Goal: Task Accomplishment & Management: Manage account settings

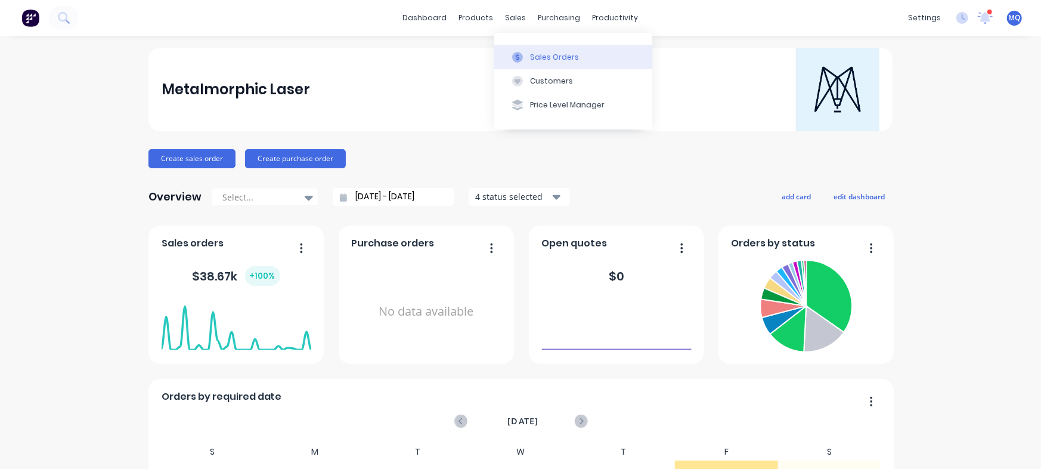
click at [513, 52] on icon at bounding box center [517, 57] width 11 height 11
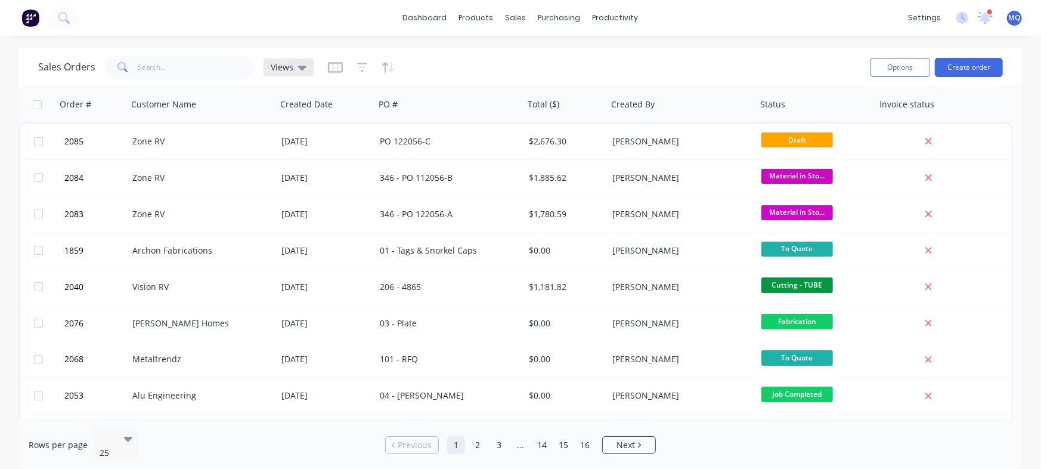
click at [276, 66] on span "Views" at bounding box center [282, 67] width 23 height 13
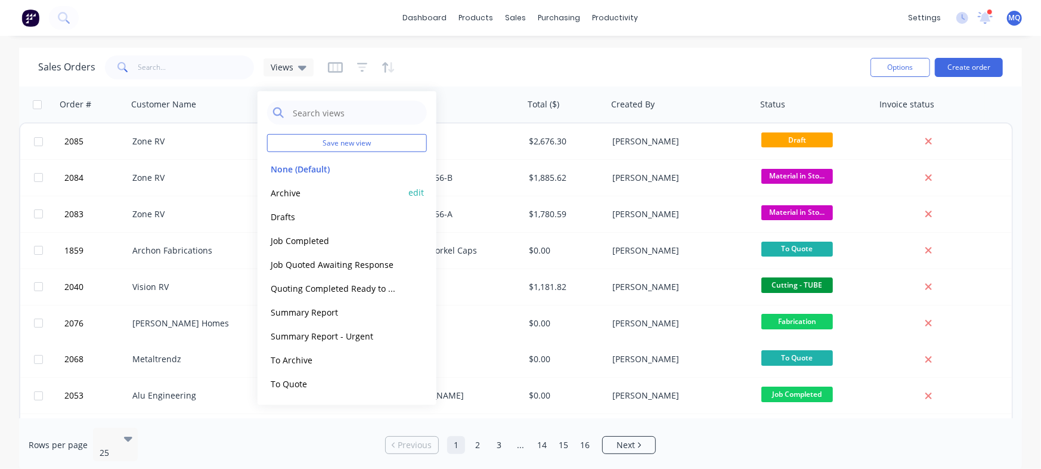
click at [322, 196] on button "Archive" at bounding box center [335, 192] width 136 height 14
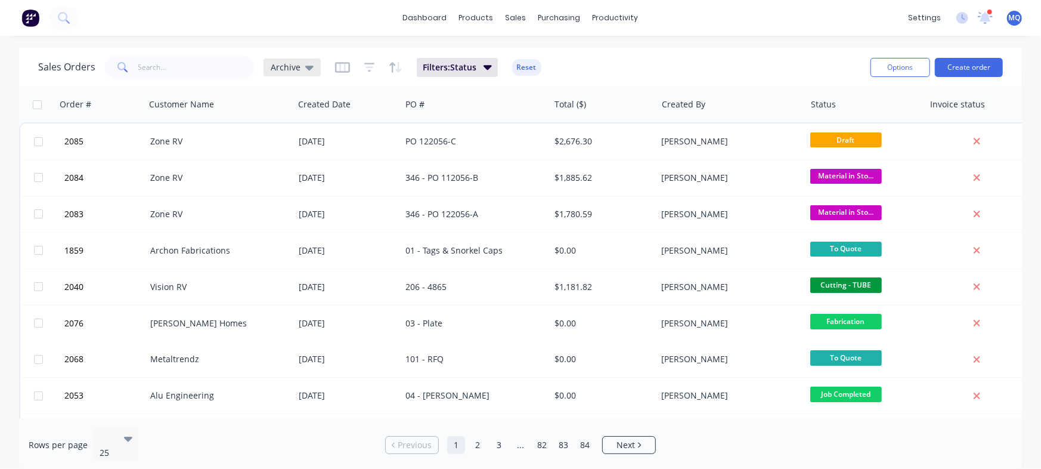
click at [274, 71] on span "Archive" at bounding box center [286, 67] width 30 height 13
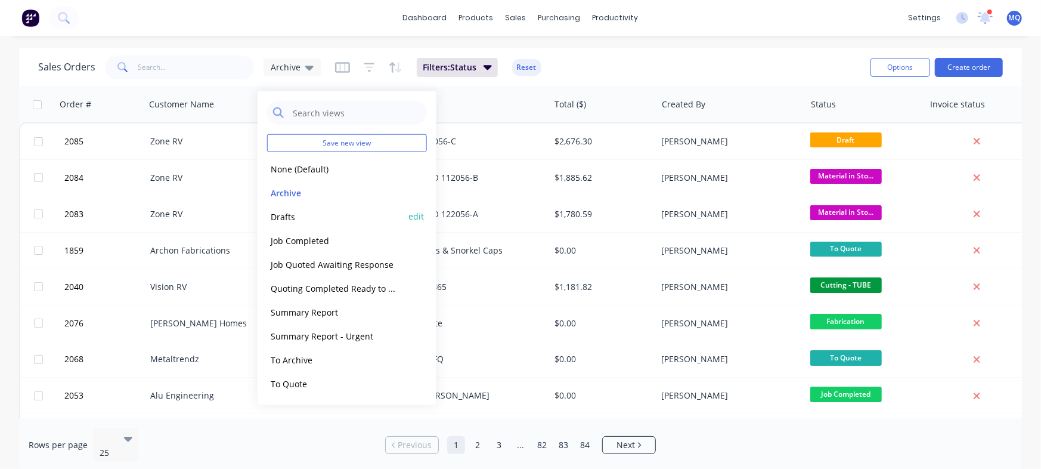
click at [285, 221] on button "Drafts" at bounding box center [335, 216] width 136 height 14
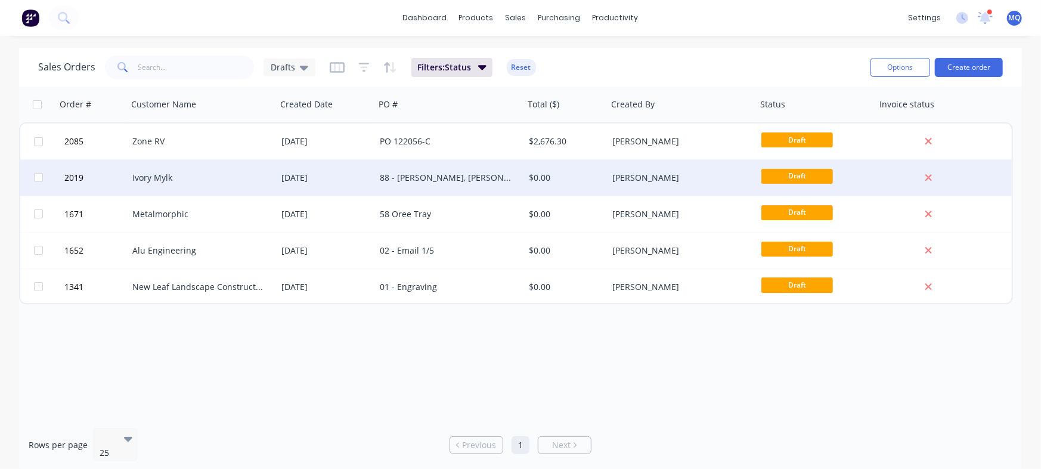
click at [439, 172] on div "88 - [PERSON_NAME], [PERSON_NAME], [PERSON_NAME] and [PERSON_NAME]" at bounding box center [446, 178] width 132 height 12
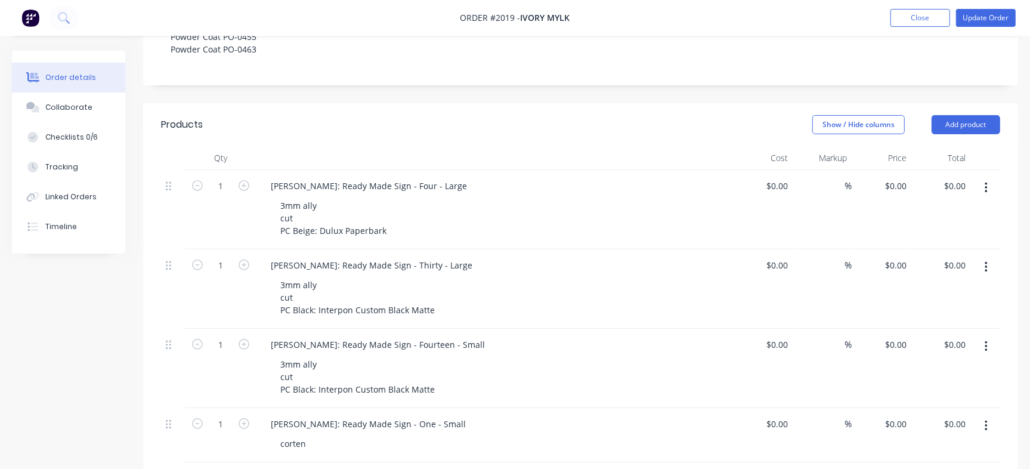
scroll to position [224, 0]
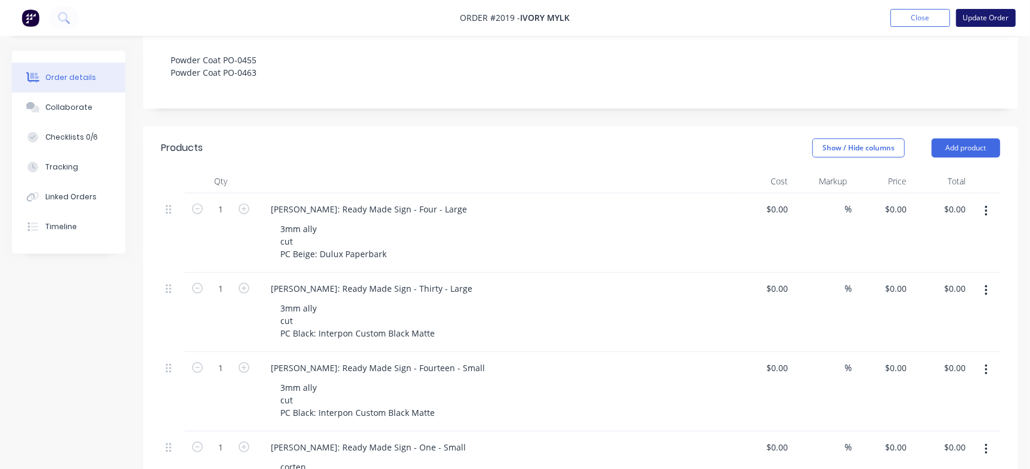
click at [832, 13] on button "Update Order" at bounding box center [986, 18] width 60 height 18
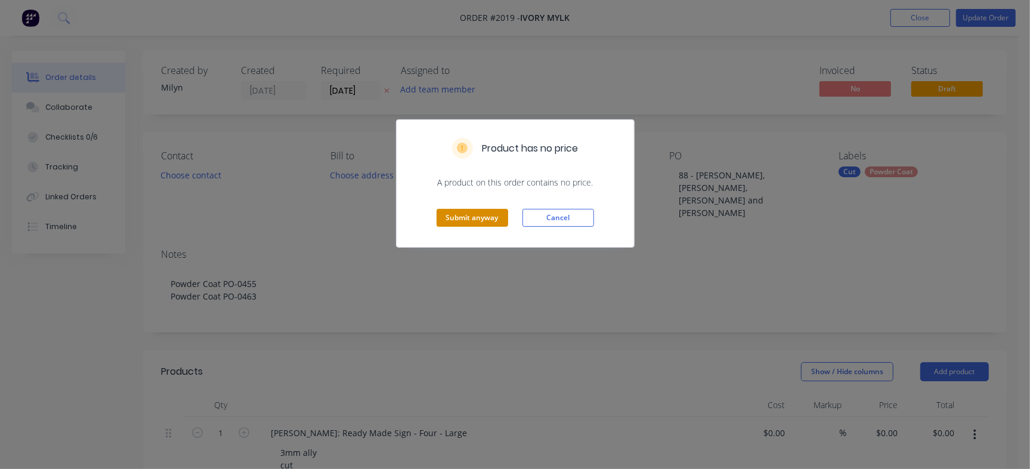
click at [476, 212] on button "Submit anyway" at bounding box center [472, 218] width 72 height 18
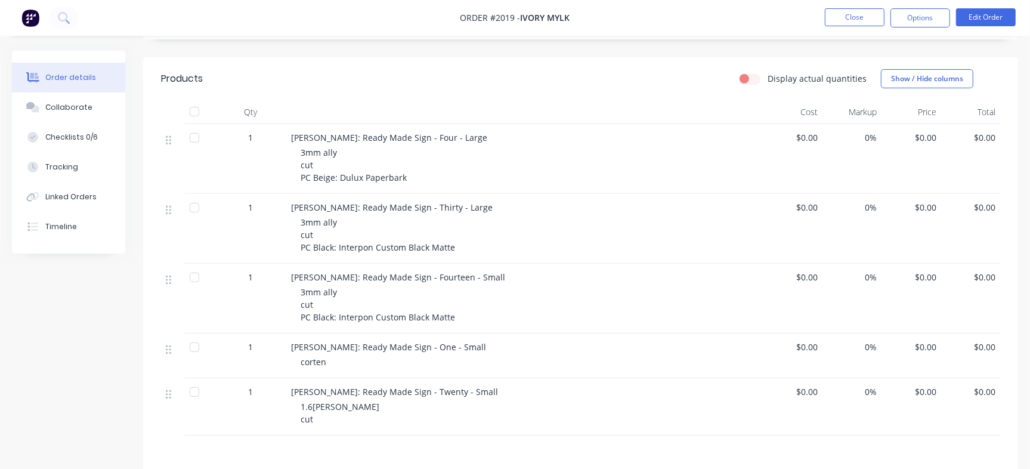
scroll to position [298, 0]
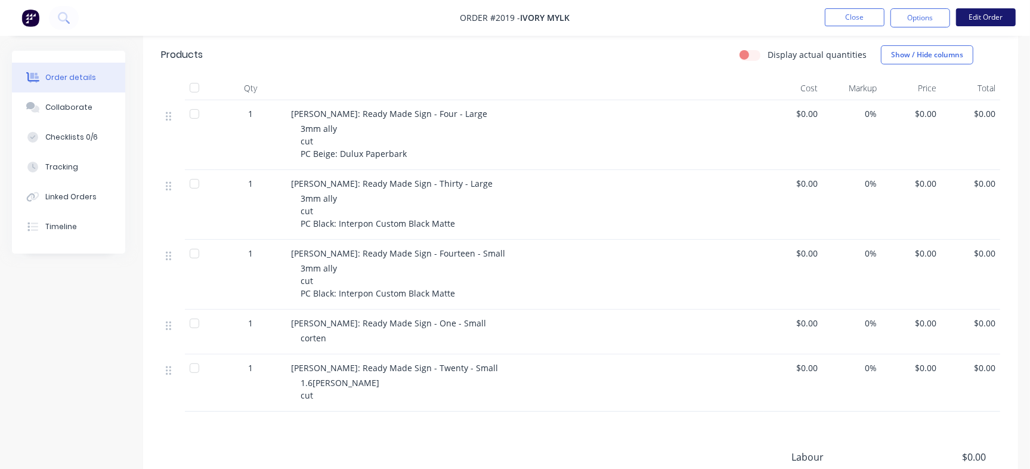
click at [832, 14] on button "Edit Order" at bounding box center [986, 17] width 60 height 18
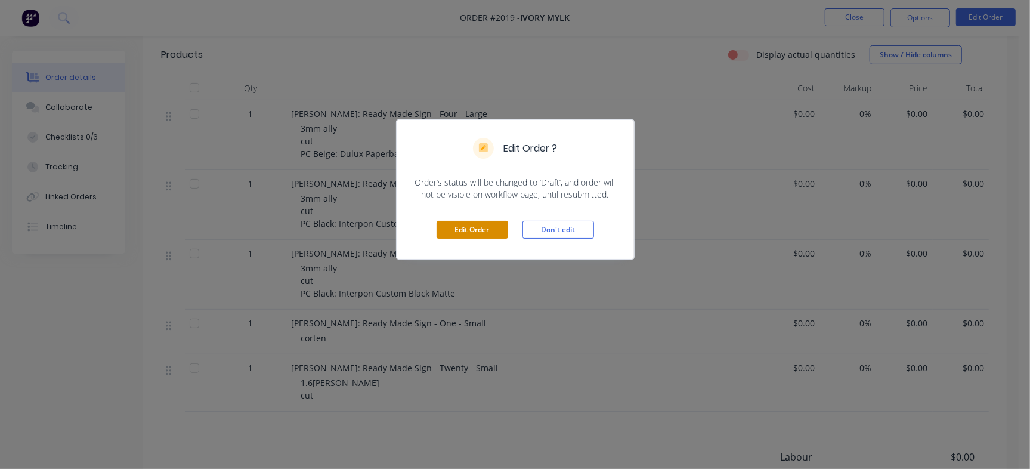
click at [448, 222] on button "Edit Order" at bounding box center [472, 230] width 72 height 18
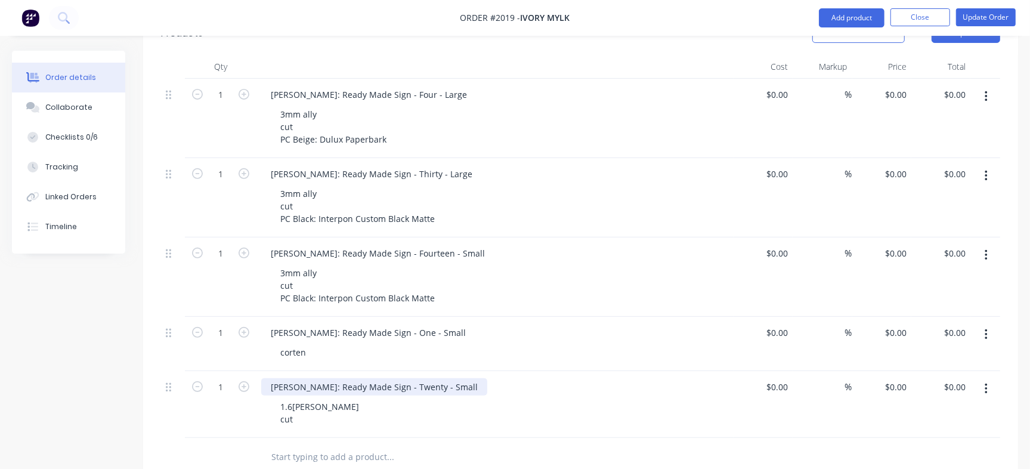
scroll to position [373, 0]
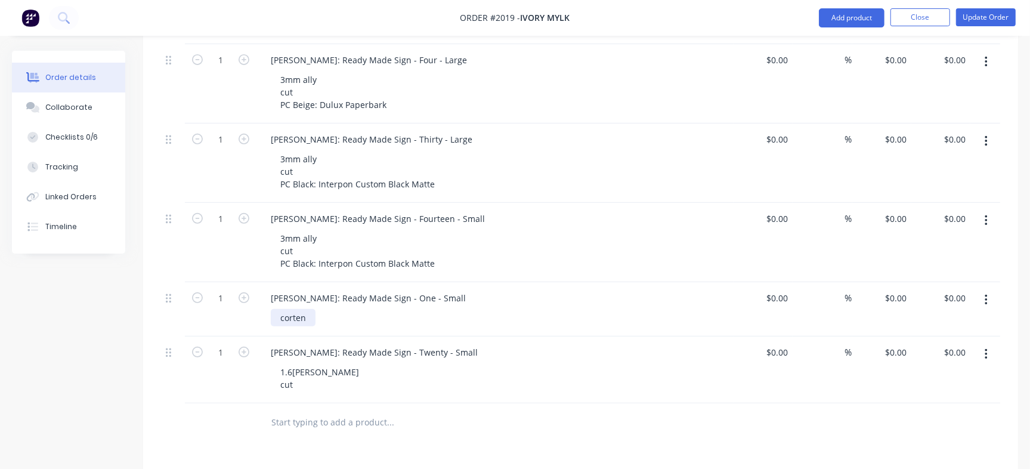
click at [280, 309] on div "corten" at bounding box center [293, 317] width 45 height 17
click at [832, 8] on li "Update Order" at bounding box center [986, 17] width 60 height 19
click at [832, 11] on button "Update Order" at bounding box center [986, 17] width 60 height 18
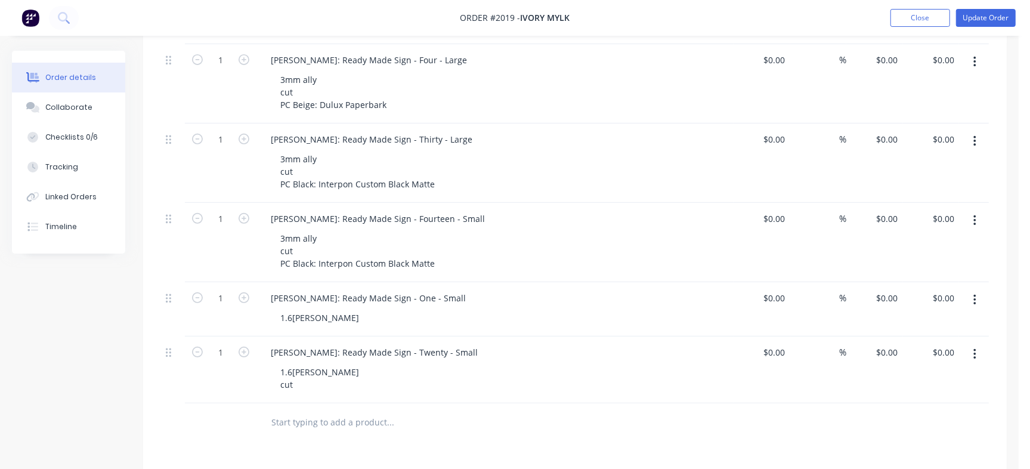
scroll to position [0, 0]
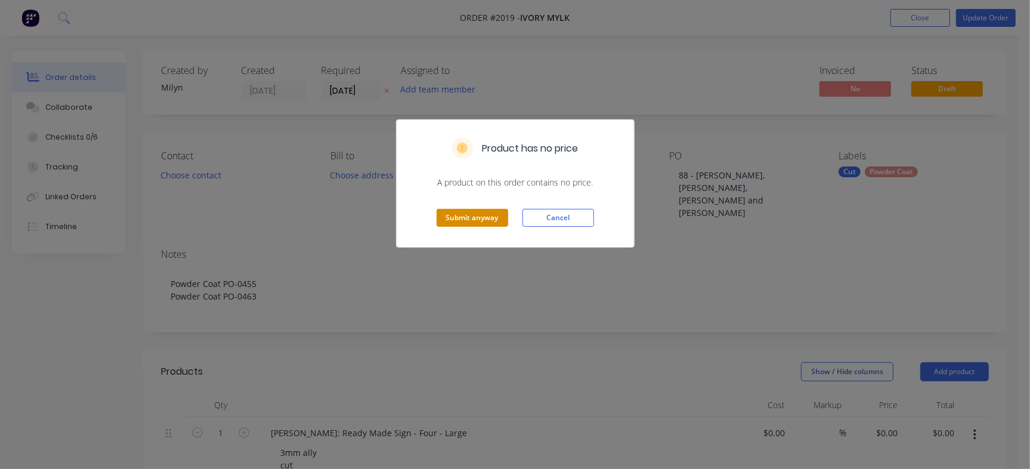
click at [452, 220] on button "Submit anyway" at bounding box center [472, 218] width 72 height 18
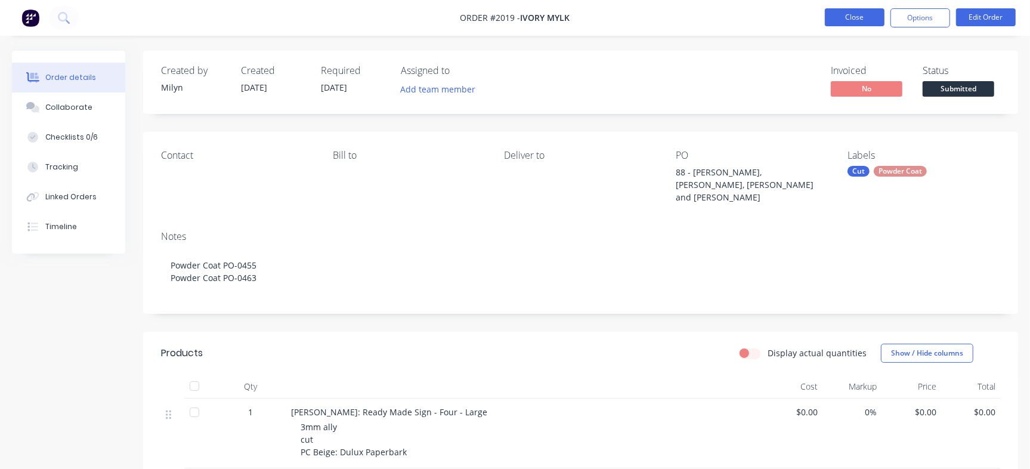
click at [832, 9] on button "Close" at bounding box center [855, 17] width 60 height 18
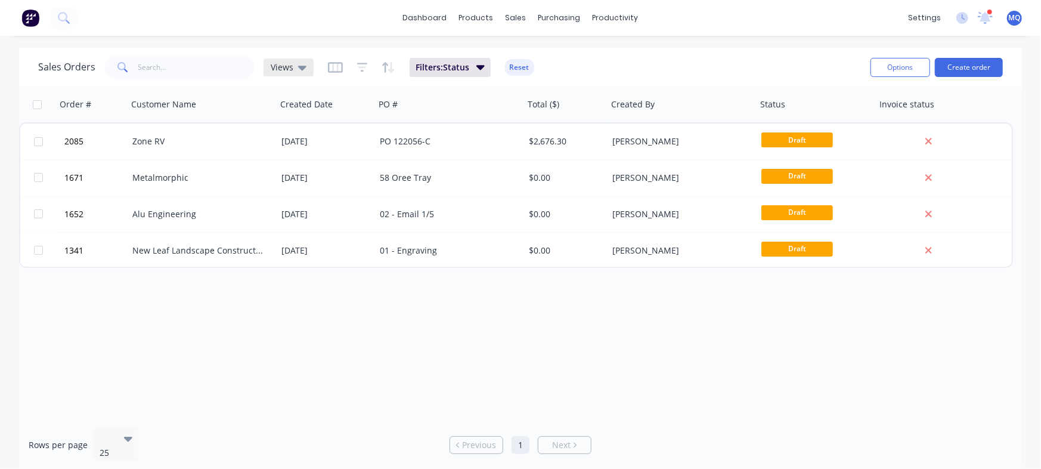
click at [306, 74] on div "Views" at bounding box center [289, 67] width 50 height 18
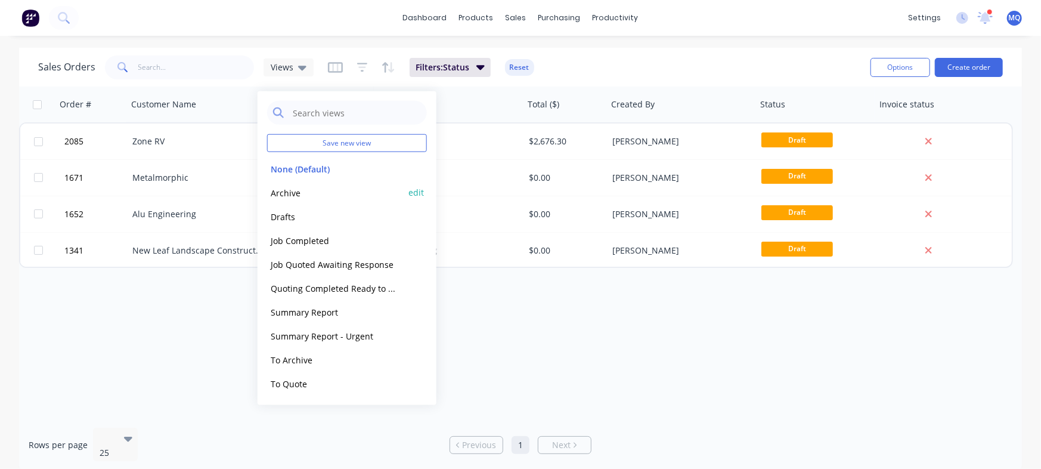
click at [292, 195] on button "Archive" at bounding box center [335, 192] width 136 height 14
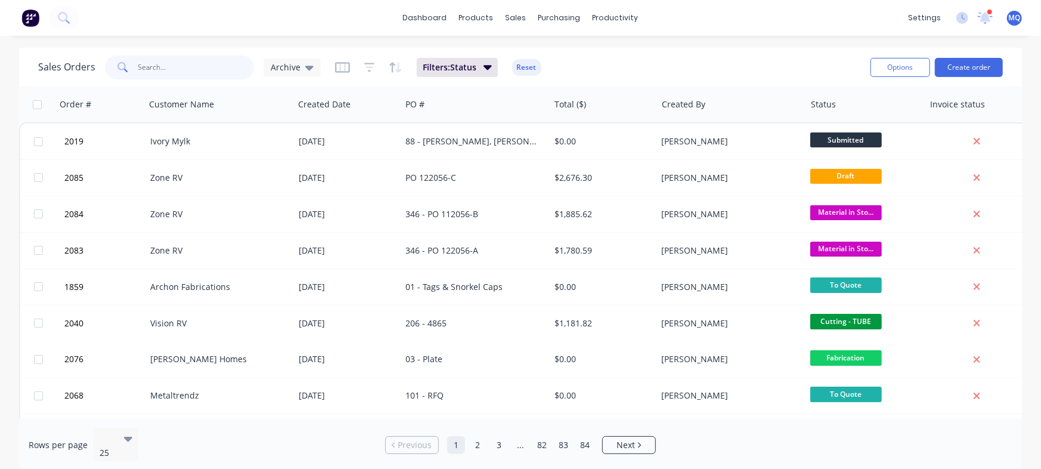
click at [202, 68] on input "text" at bounding box center [196, 67] width 116 height 24
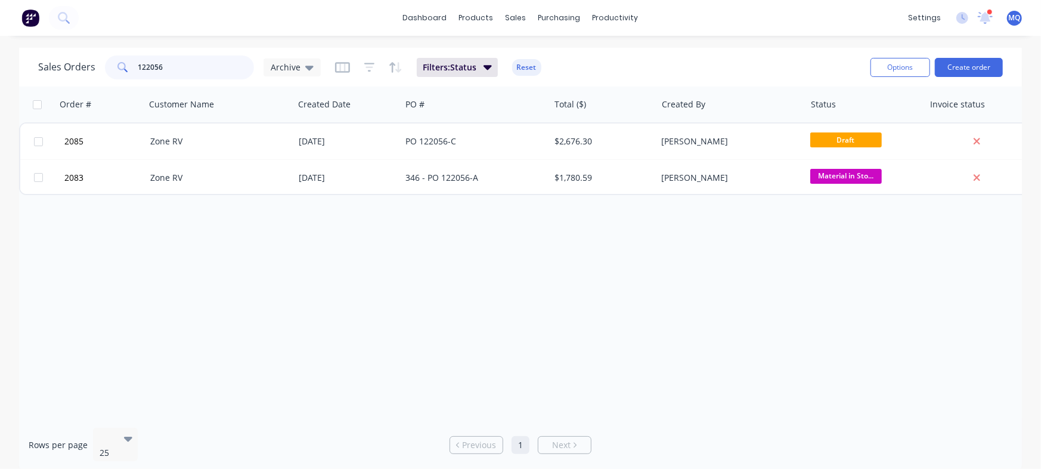
type input "122056"
click at [154, 66] on input "122056" at bounding box center [196, 67] width 116 height 24
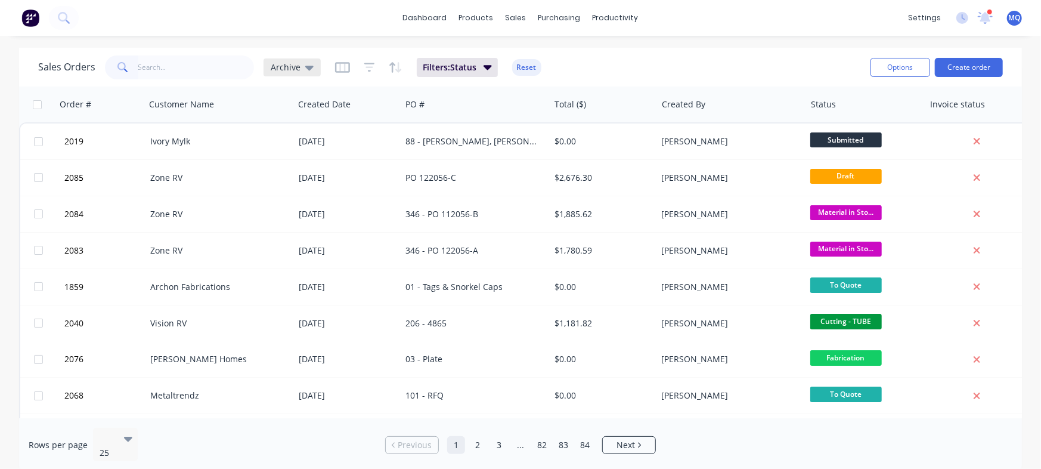
click at [292, 66] on span "Archive" at bounding box center [286, 67] width 30 height 13
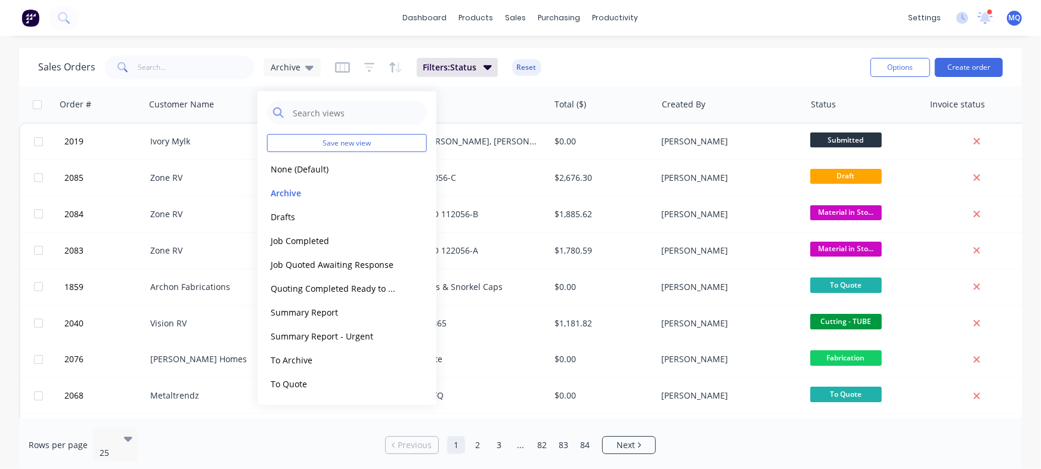
click at [722, 69] on div "Sales Orders Archive Filters: Status Reset" at bounding box center [449, 66] width 823 height 29
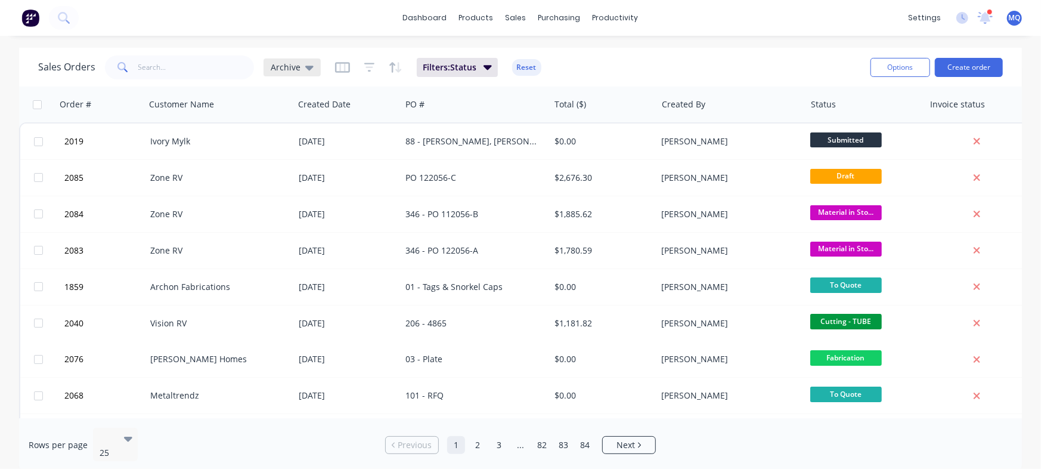
click at [298, 67] on div "Archive" at bounding box center [292, 67] width 43 height 11
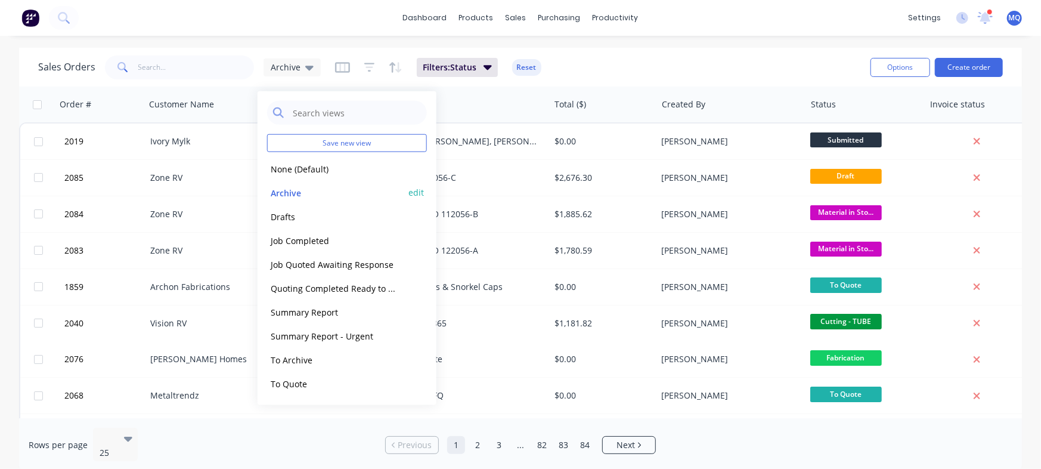
click at [299, 193] on button "Archive" at bounding box center [335, 192] width 136 height 14
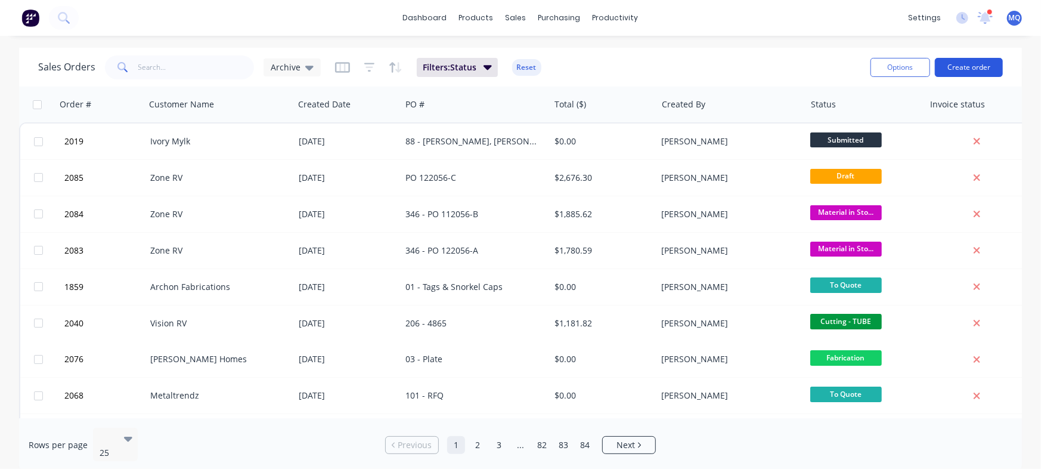
click at [832, 67] on button "Create order" at bounding box center [969, 67] width 68 height 19
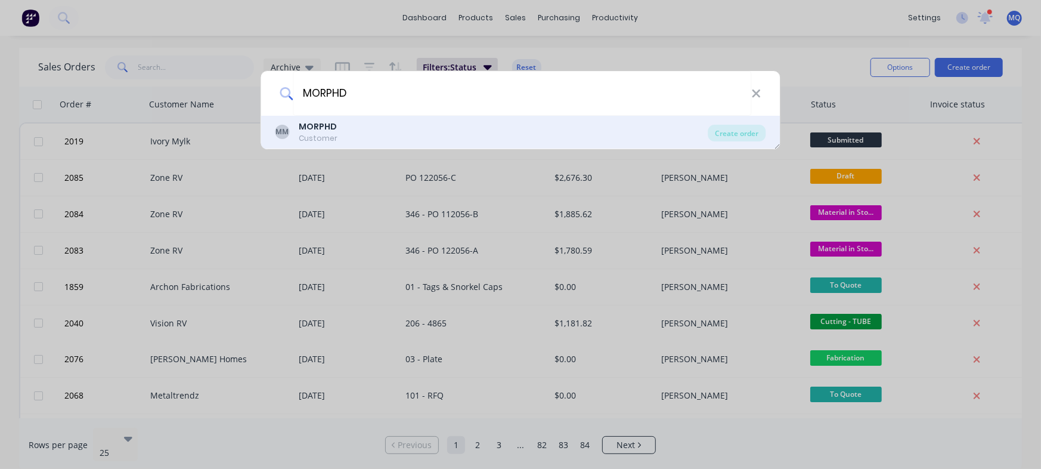
type input "MORPHD"
click at [420, 124] on div "MM MORPHD Customer" at bounding box center [491, 131] width 433 height 23
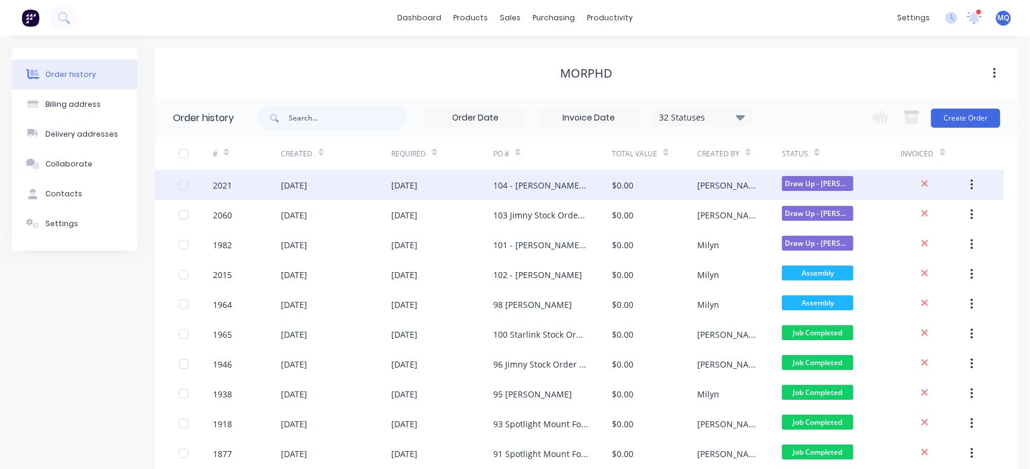
click at [558, 195] on div "104 - [PERSON_NAME] - Starlink" at bounding box center [552, 185] width 119 height 30
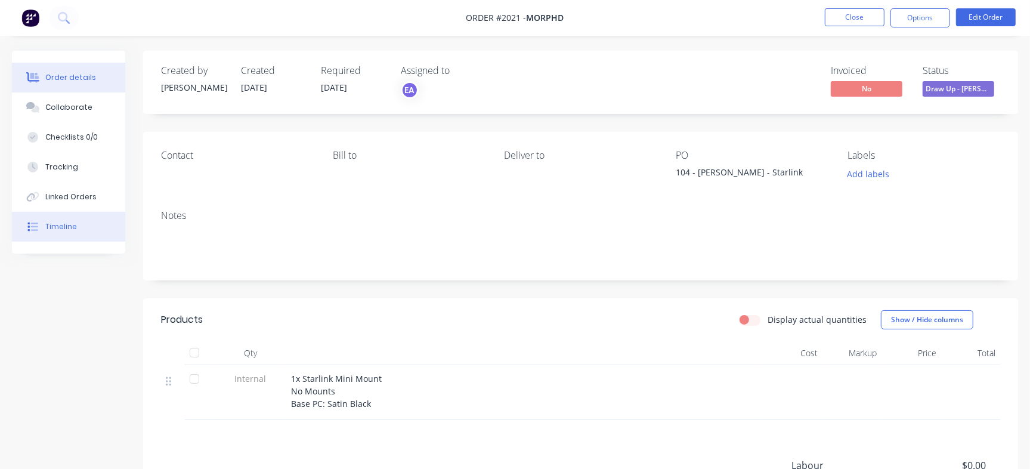
click at [83, 231] on button "Timeline" at bounding box center [68, 227] width 113 height 30
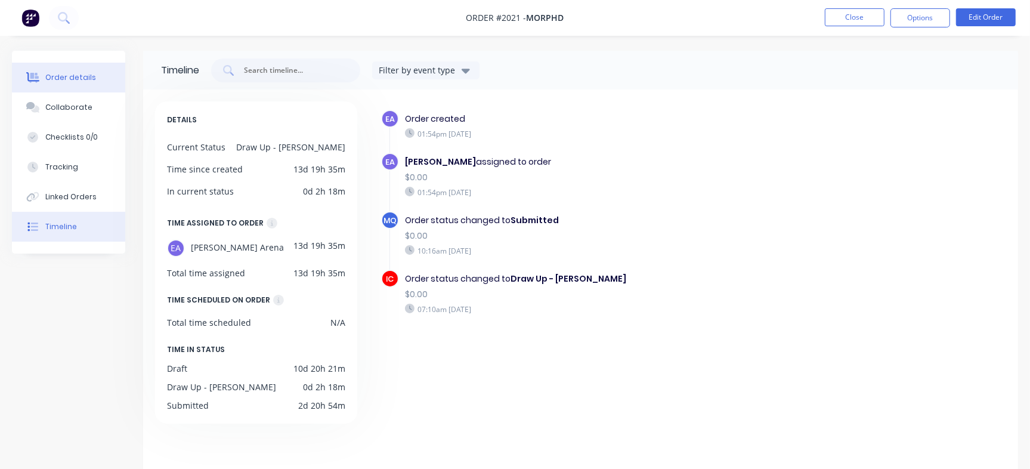
click at [51, 73] on div "Order details" at bounding box center [70, 77] width 51 height 11
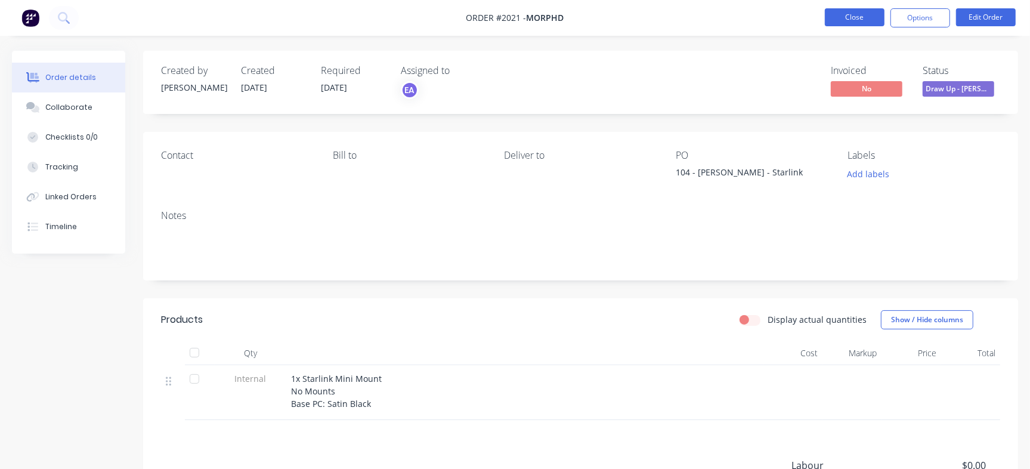
click at [832, 20] on button "Close" at bounding box center [855, 17] width 60 height 18
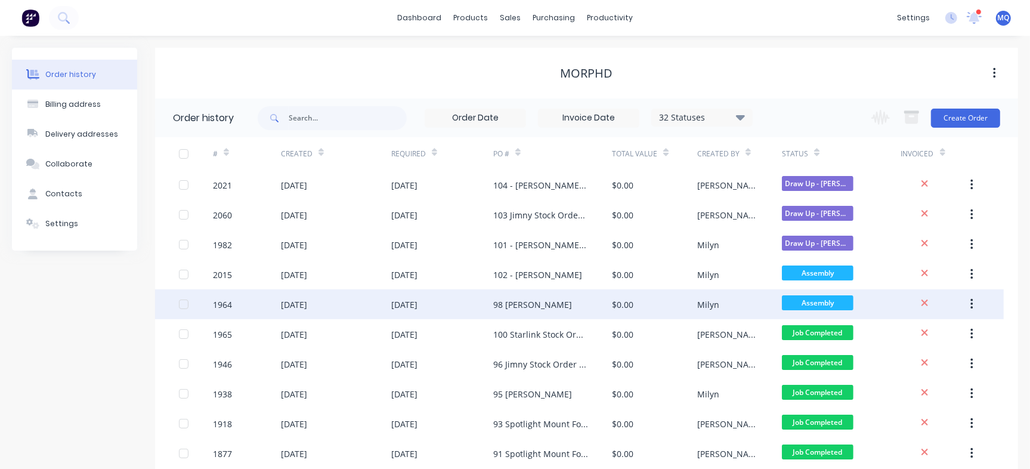
click at [528, 302] on div "98 [PERSON_NAME]" at bounding box center [532, 304] width 79 height 13
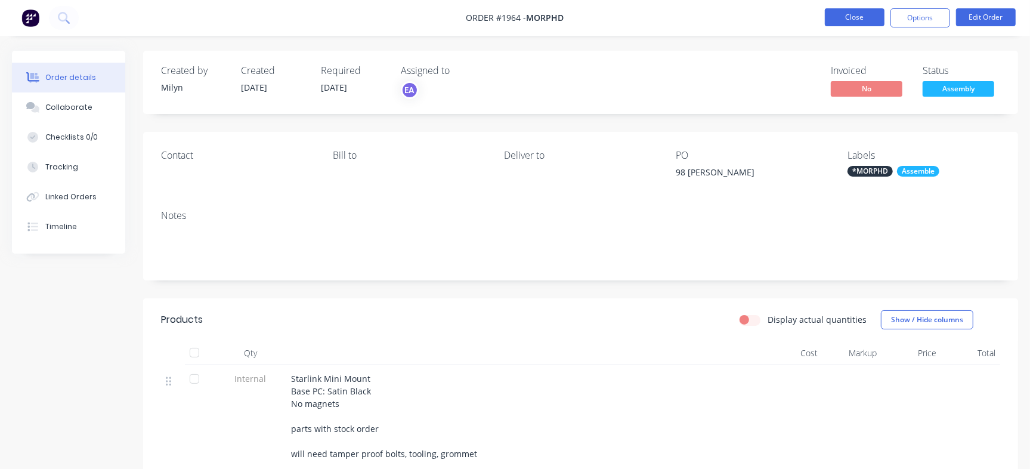
click at [832, 18] on button "Close" at bounding box center [855, 17] width 60 height 18
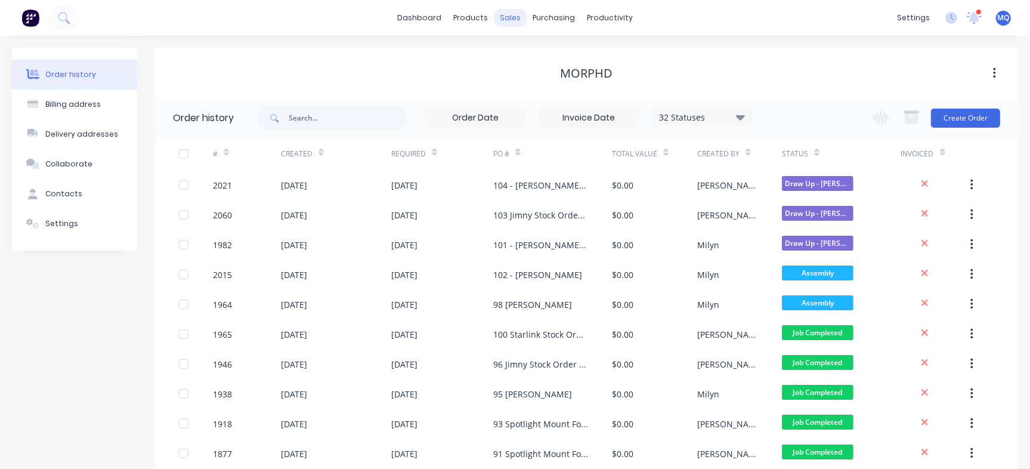
click at [518, 17] on div "sales" at bounding box center [510, 18] width 33 height 18
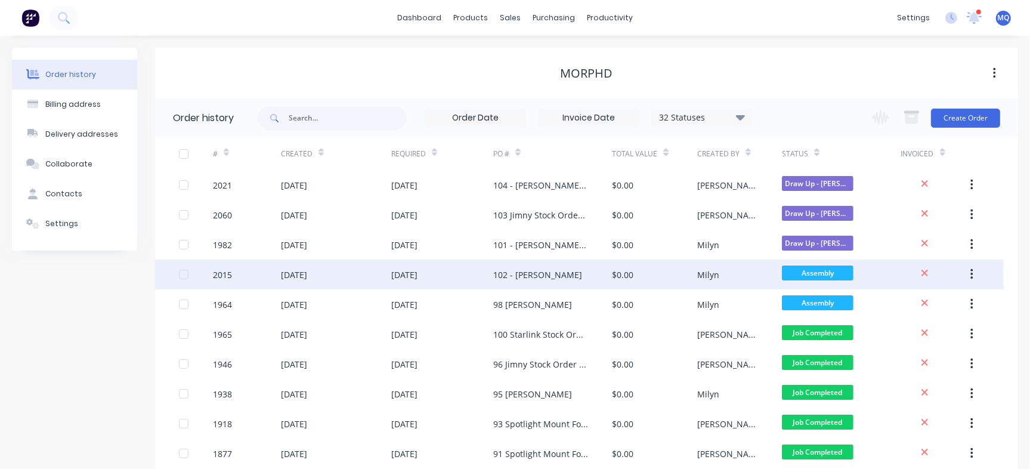
click at [589, 271] on div "102 - [PERSON_NAME]" at bounding box center [552, 274] width 119 height 30
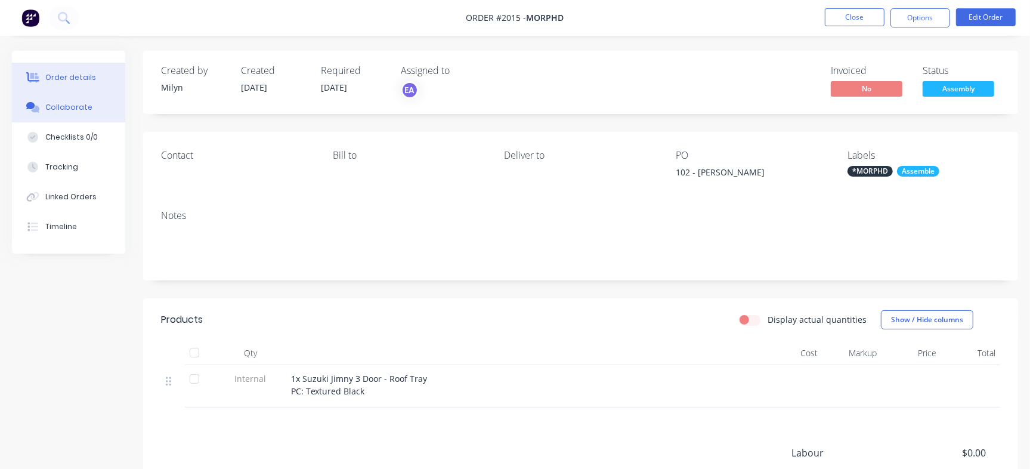
click at [81, 109] on div "Collaborate" at bounding box center [68, 107] width 47 height 11
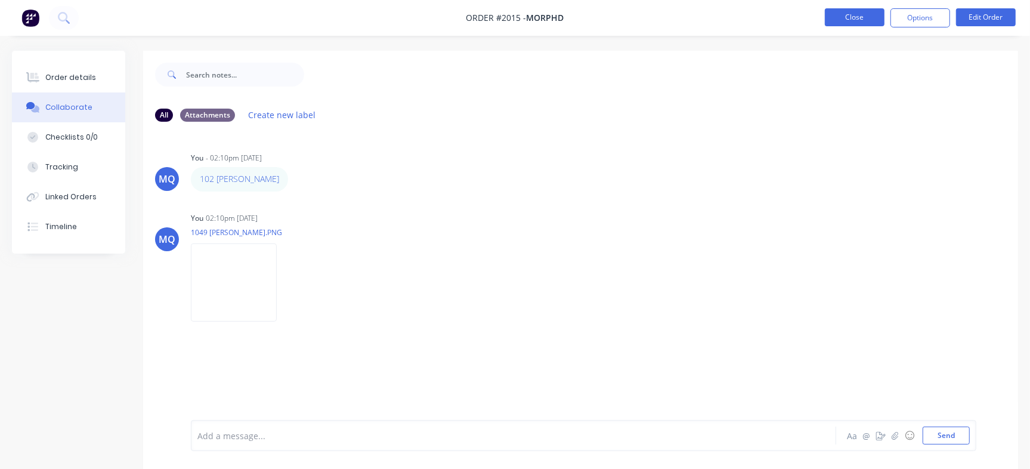
click at [832, 18] on button "Close" at bounding box center [855, 17] width 60 height 18
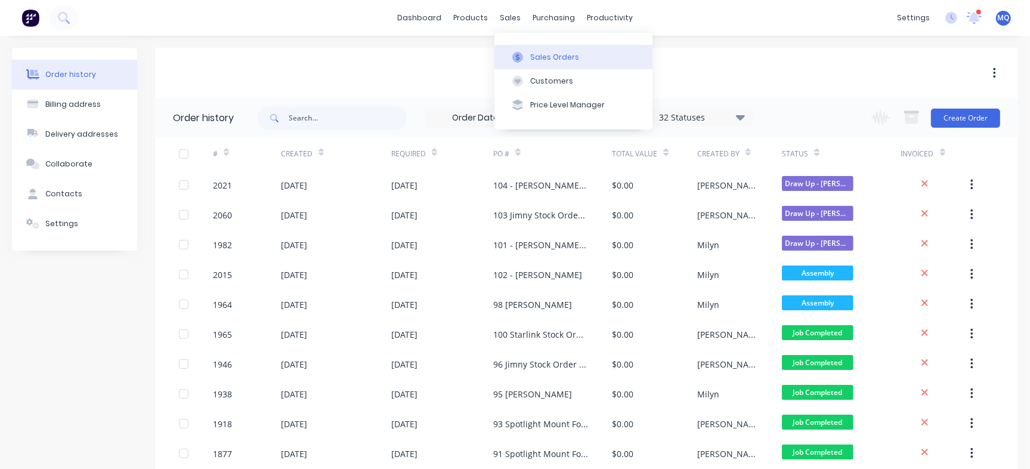
click at [528, 58] on button "Sales Orders" at bounding box center [573, 57] width 158 height 24
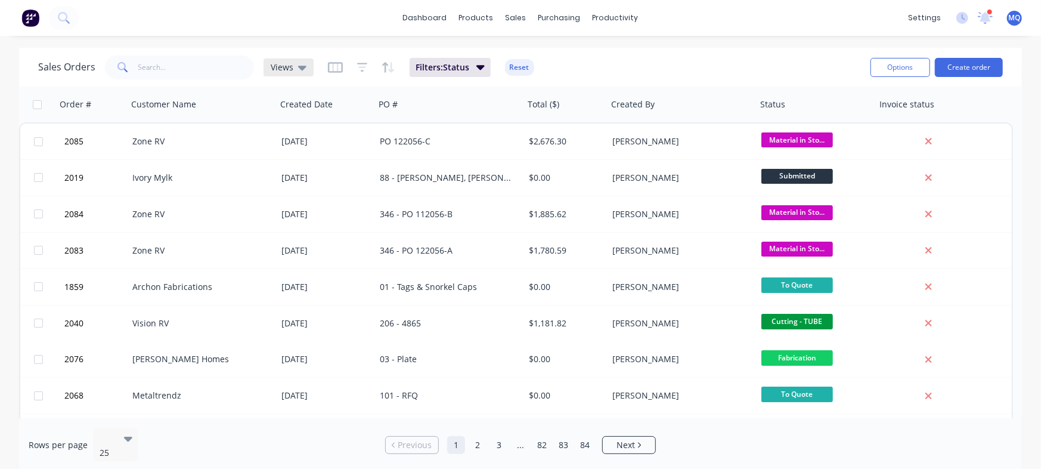
click at [308, 67] on div "Views" at bounding box center [289, 67] width 50 height 18
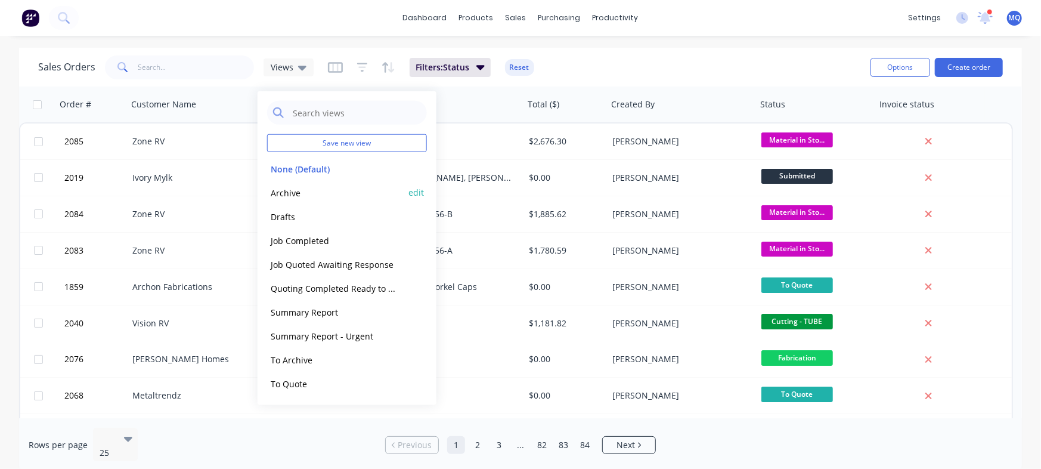
click at [318, 189] on button "Archive" at bounding box center [335, 192] width 136 height 14
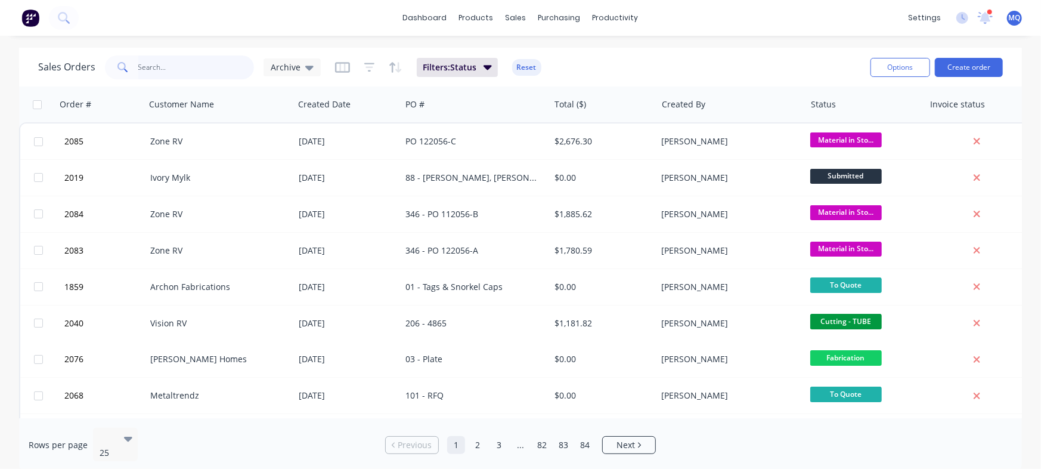
click at [205, 63] on input "text" at bounding box center [196, 67] width 116 height 24
type input "trade"
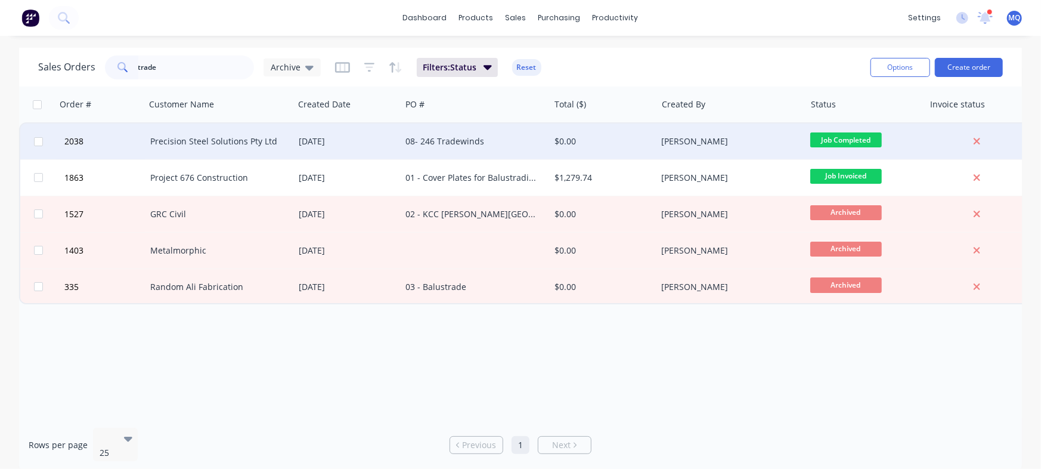
click at [449, 143] on div "08- 246 Tradewinds" at bounding box center [471, 141] width 132 height 12
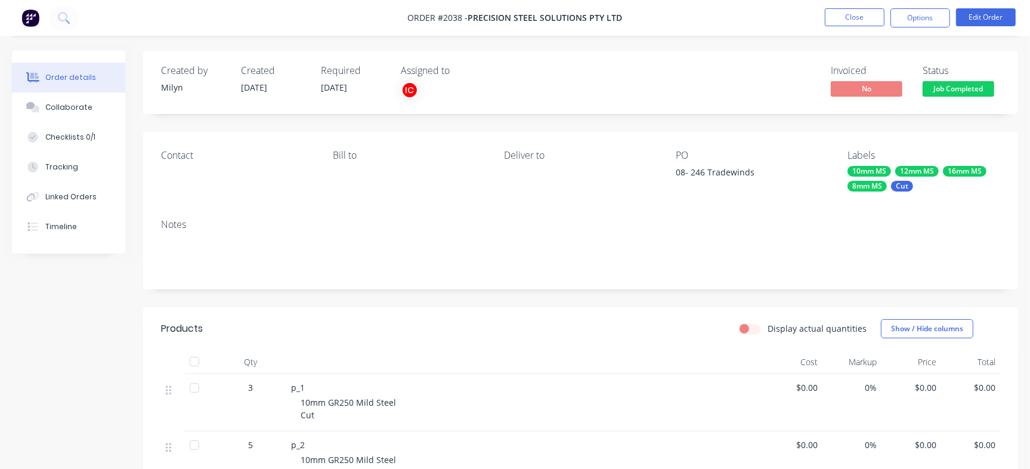
click at [200, 354] on div at bounding box center [194, 361] width 24 height 24
click at [195, 365] on div at bounding box center [194, 361] width 24 height 24
click at [195, 363] on div at bounding box center [194, 361] width 24 height 24
click at [78, 104] on div "Collaborate" at bounding box center [68, 107] width 47 height 11
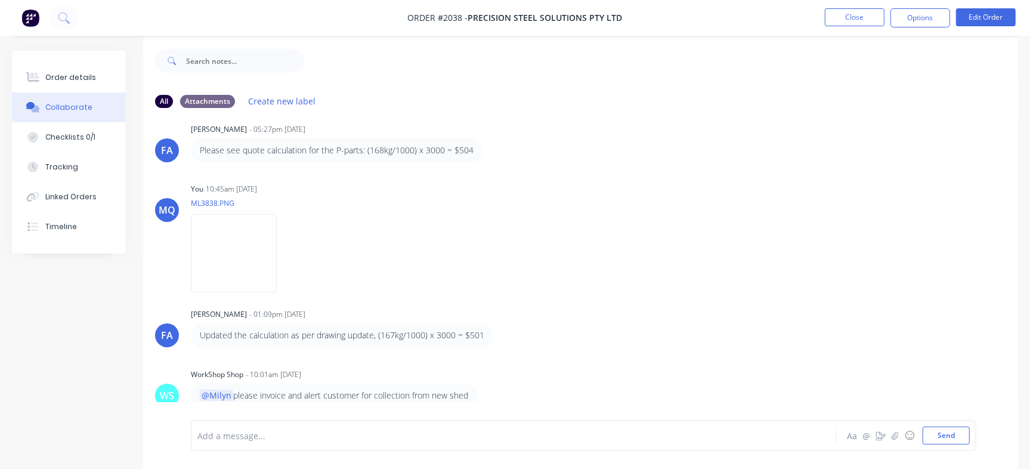
scroll to position [18, 0]
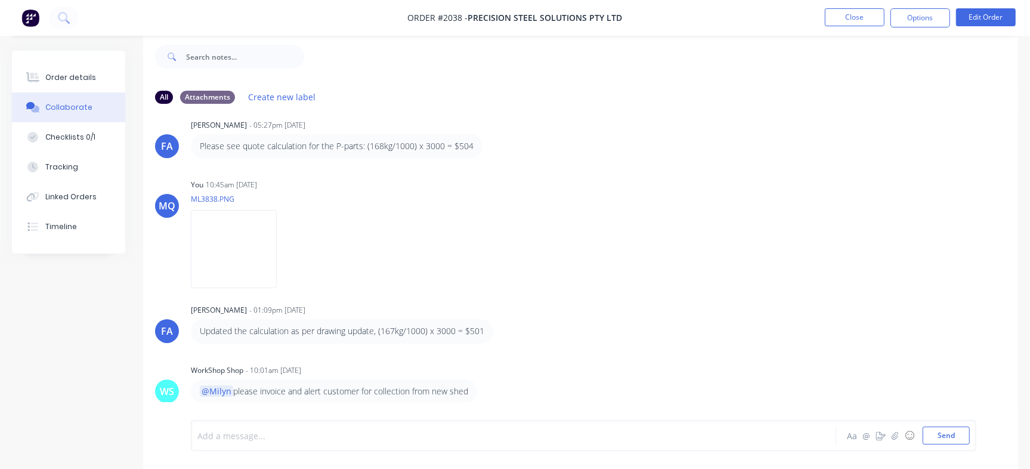
click at [454, 374] on div at bounding box center [487, 435] width 578 height 13
click at [289, 374] on div at bounding box center [487, 435] width 578 height 13
click at [199, 374] on span "Moving to submitted for the extra plates" at bounding box center [279, 435] width 162 height 11
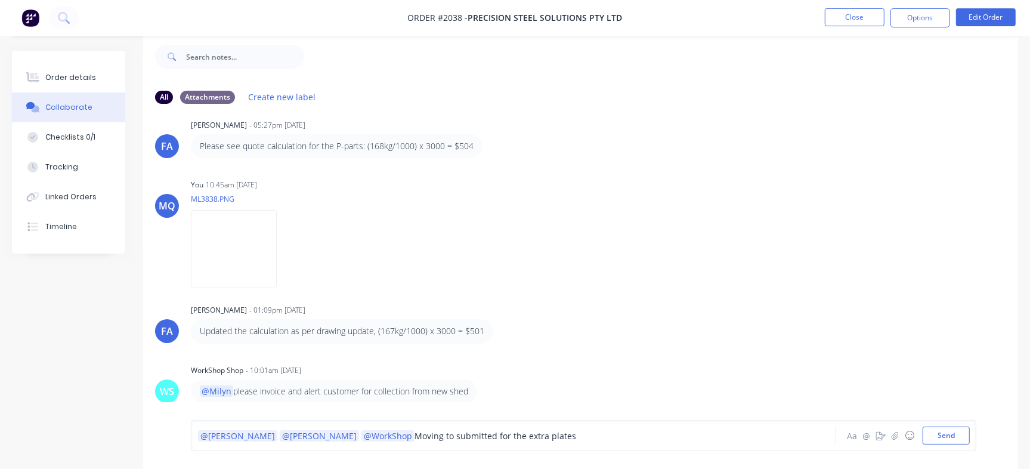
click at [364, 374] on span "@WorkShop" at bounding box center [388, 435] width 48 height 11
click at [414, 374] on span "Moving to submitted for the extra plates" at bounding box center [495, 435] width 162 height 11
click at [530, 374] on div "@[PERSON_NAME] @[PERSON_NAME] @WorkShop Moving to submitted for the extra plates" at bounding box center [487, 435] width 578 height 13
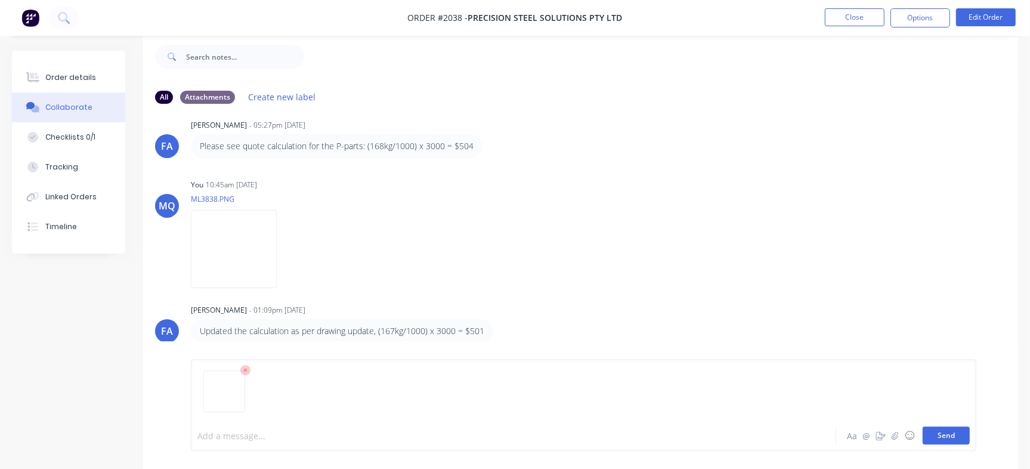
click at [832, 374] on button "Send" at bounding box center [945, 435] width 47 height 18
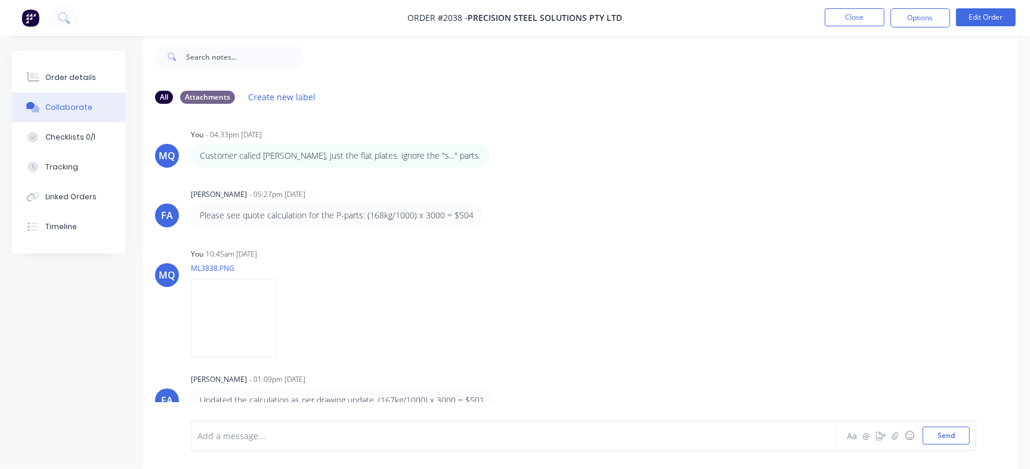
scroll to position [134, 0]
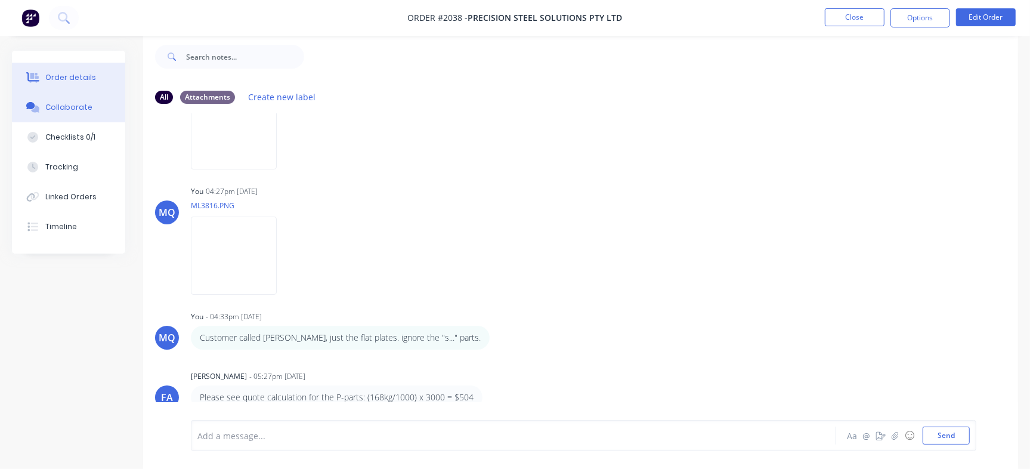
click at [63, 80] on div "Order details" at bounding box center [70, 77] width 51 height 11
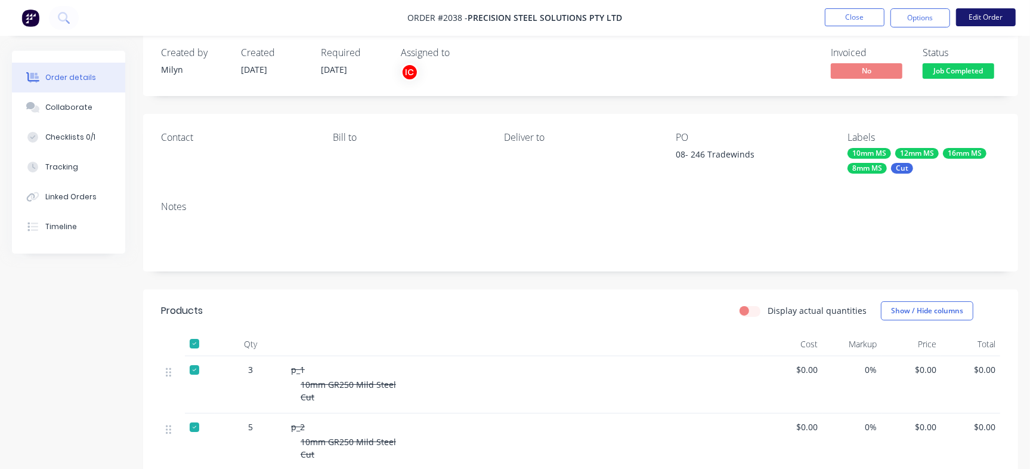
click at [832, 24] on button "Edit Order" at bounding box center [986, 17] width 60 height 18
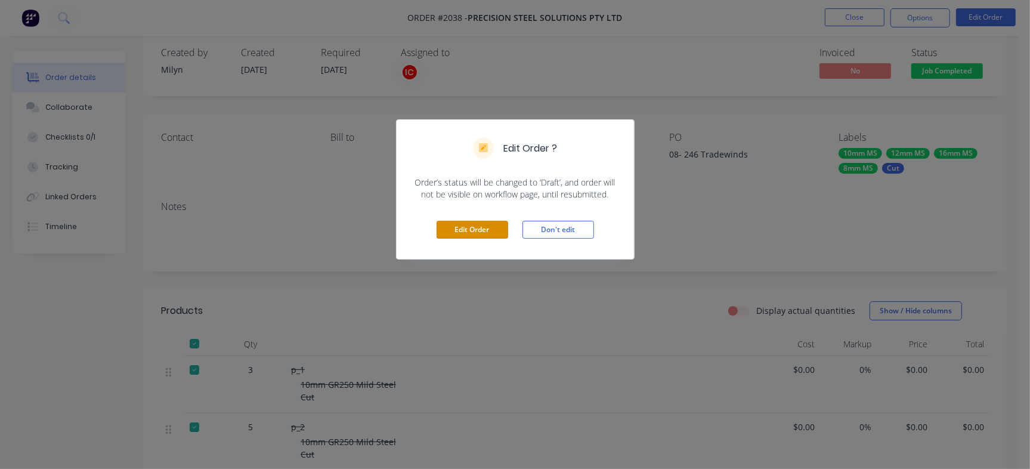
drag, startPoint x: 479, startPoint y: 232, endPoint x: 506, endPoint y: 252, distance: 34.1
click at [478, 232] on button "Edit Order" at bounding box center [472, 230] width 72 height 18
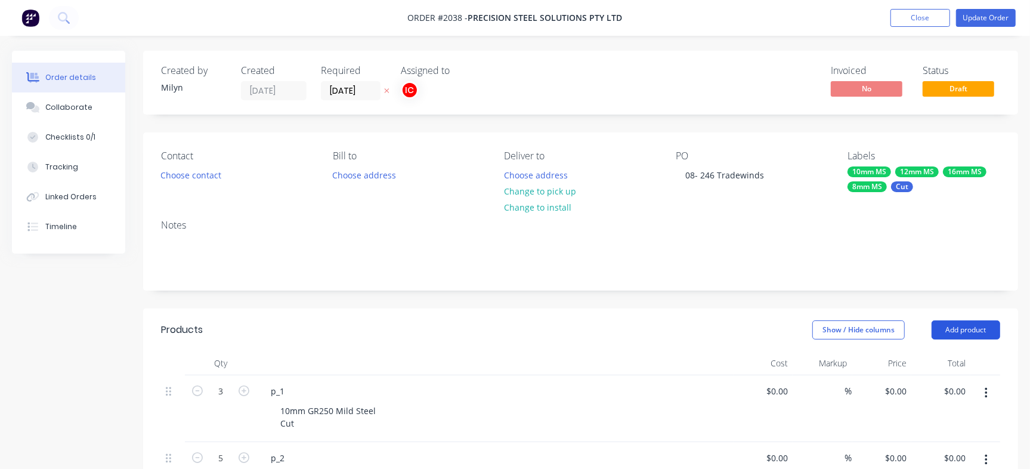
click at [832, 321] on button "Add product" at bounding box center [965, 329] width 69 height 19
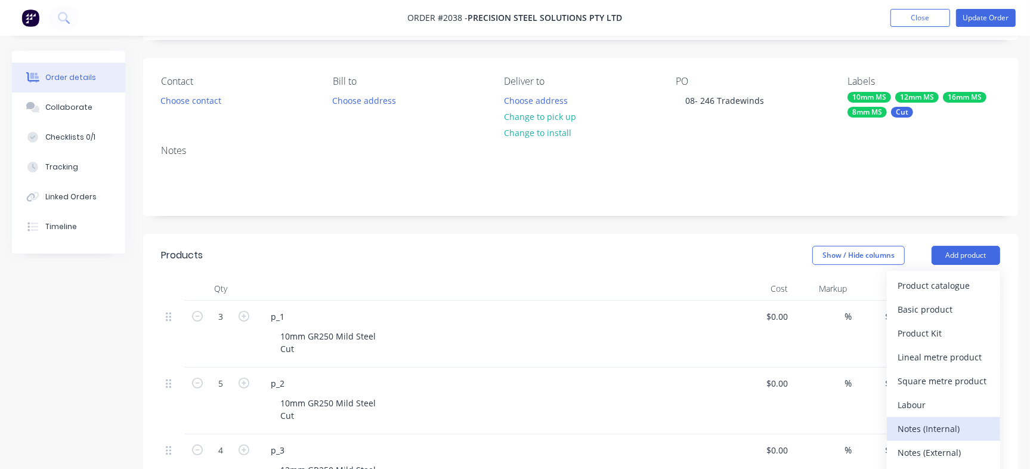
scroll to position [149, 0]
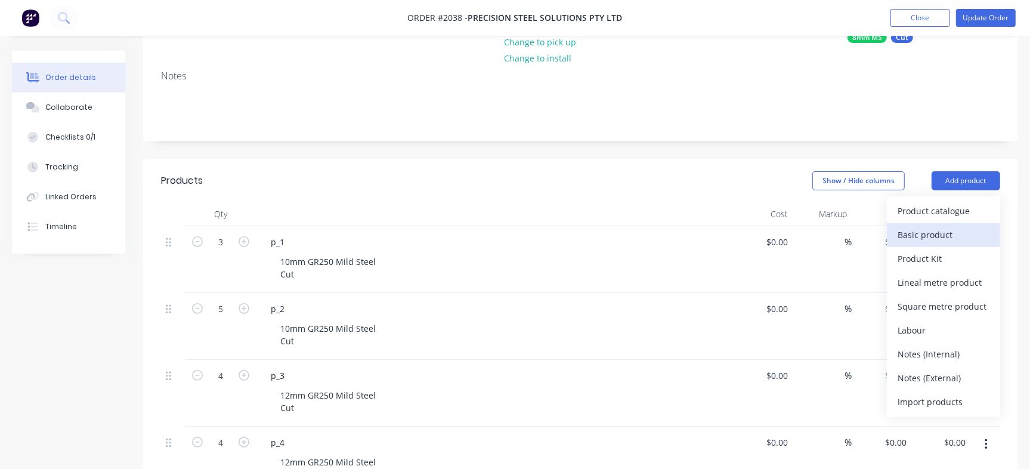
click at [832, 239] on div "Basic product" at bounding box center [943, 234] width 92 height 17
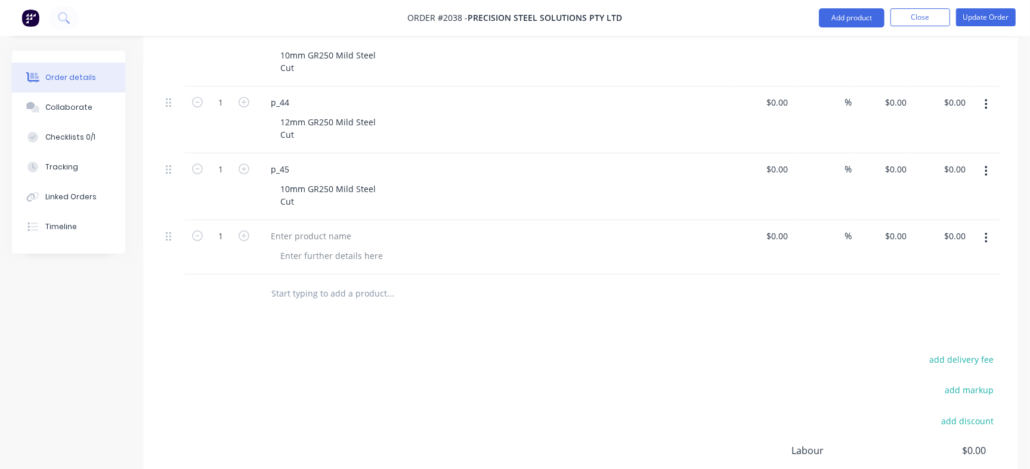
scroll to position [3081, 0]
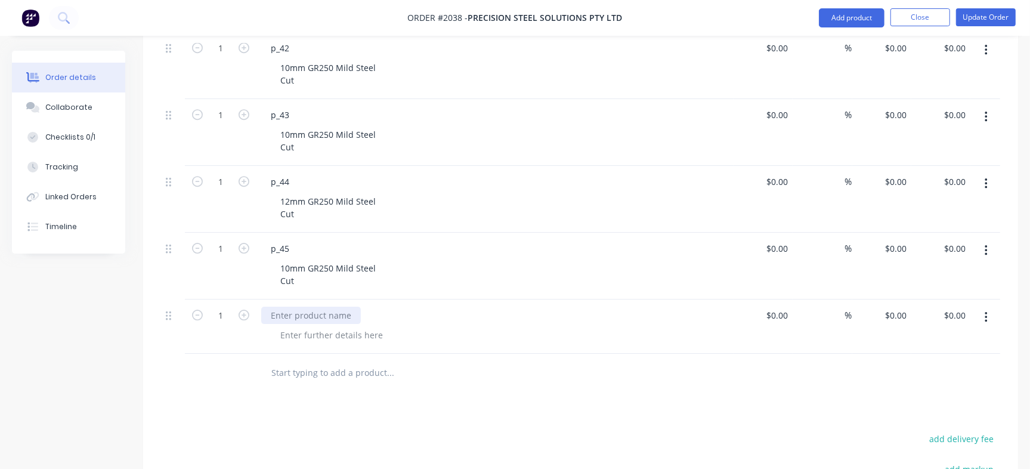
click at [320, 307] on div at bounding box center [311, 314] width 100 height 17
paste div
type input "18"
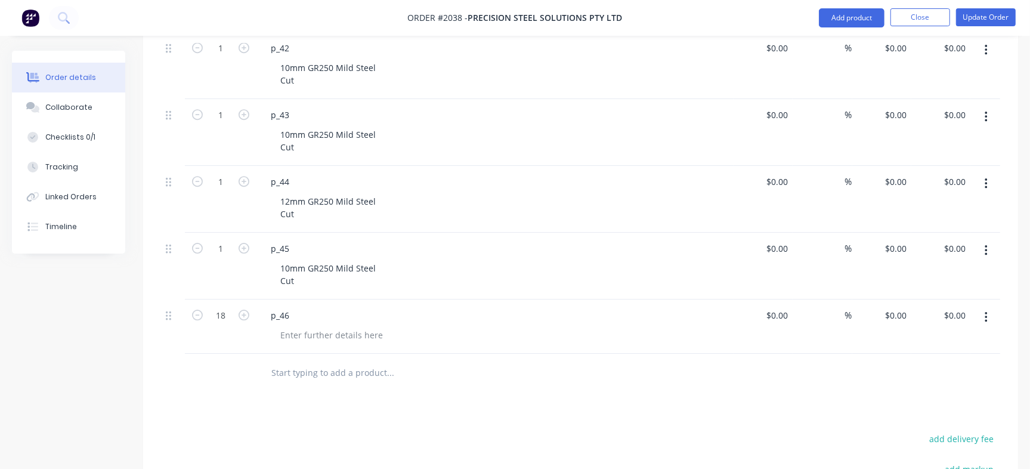
click at [832, 21] on button "Update Order" at bounding box center [986, 17] width 60 height 18
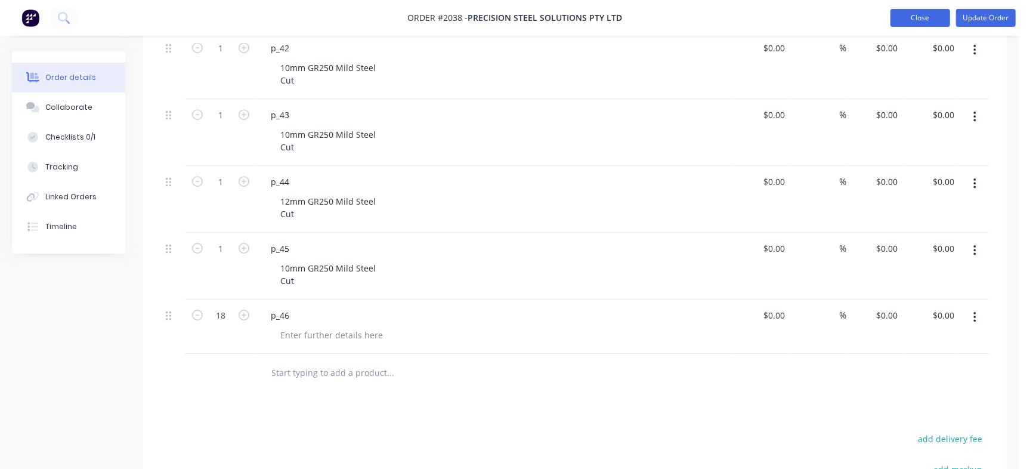
scroll to position [0, 0]
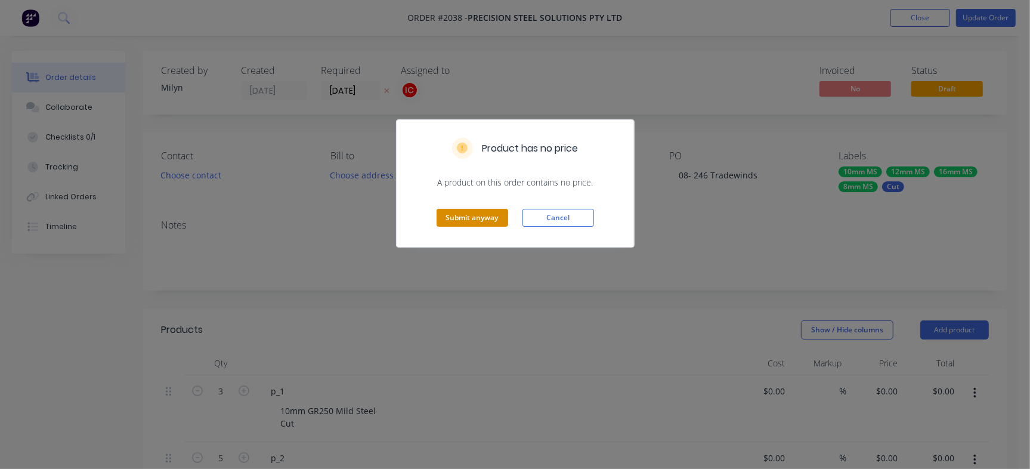
click at [462, 214] on button "Submit anyway" at bounding box center [472, 218] width 72 height 18
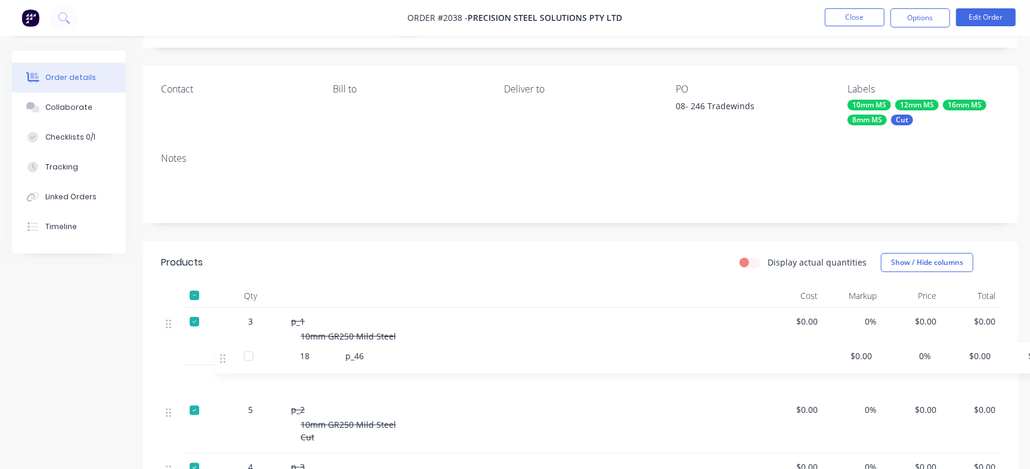
scroll to position [72, 0]
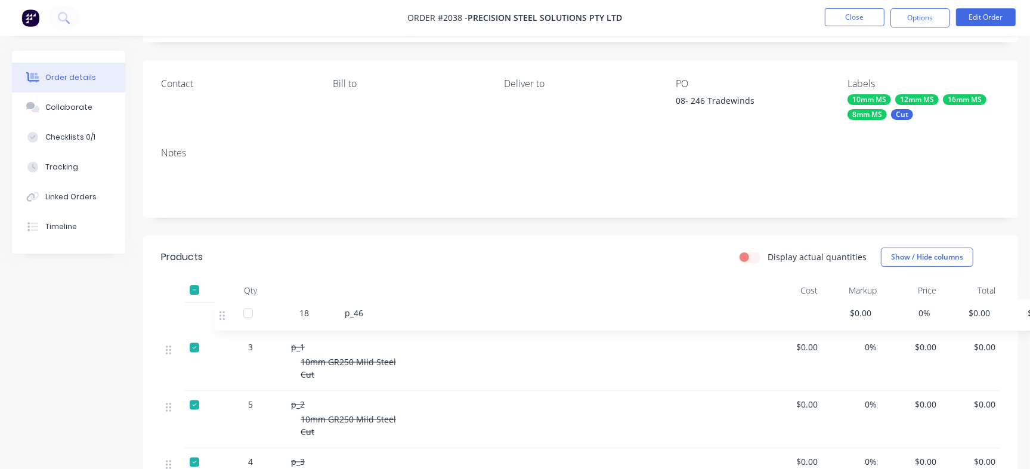
drag, startPoint x: 168, startPoint y: 314, endPoint x: 233, endPoint y: 311, distance: 64.5
click at [832, 22] on button "Close" at bounding box center [855, 17] width 60 height 18
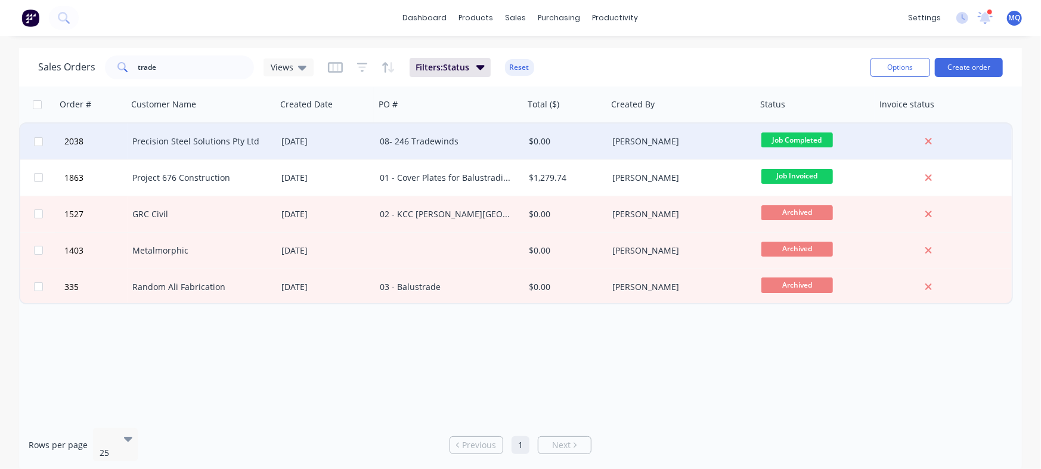
click at [459, 134] on div "08- 246 Tradewinds" at bounding box center [449, 141] width 149 height 36
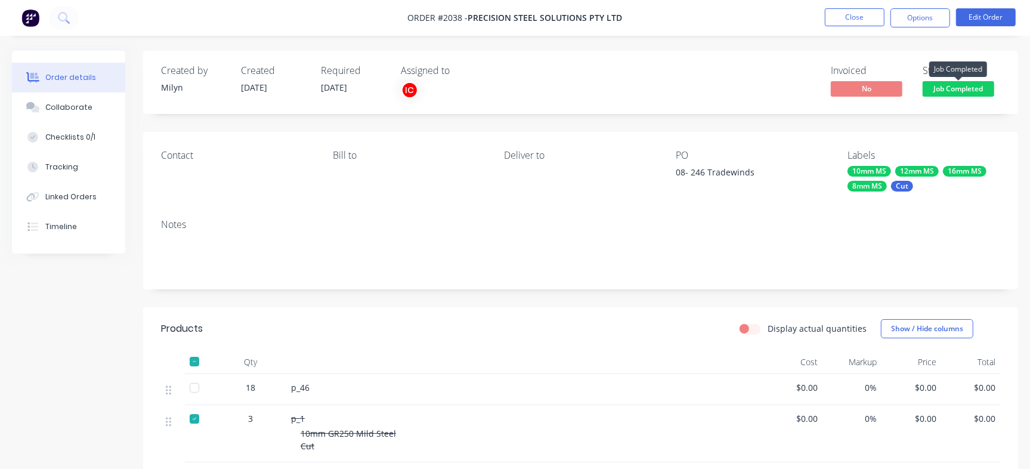
click at [832, 86] on span "Job Completed" at bounding box center [958, 88] width 72 height 15
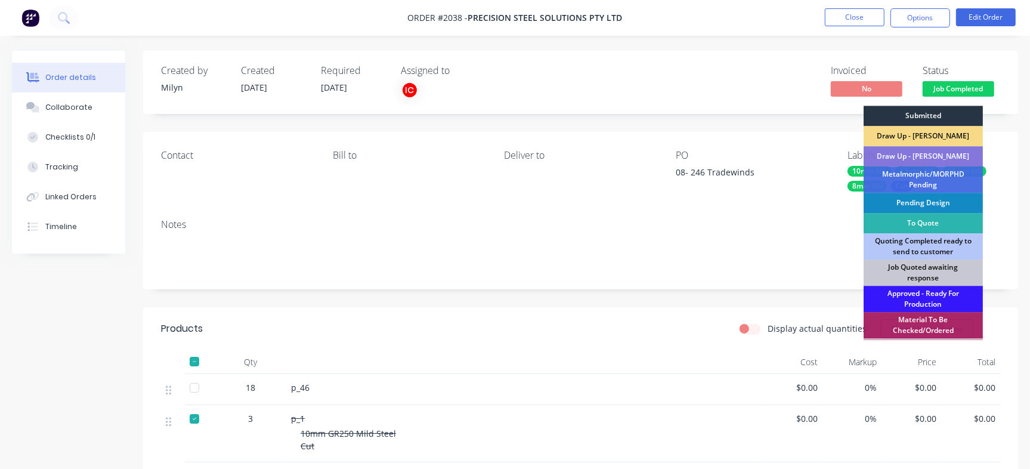
click at [832, 114] on div "Submitted" at bounding box center [922, 116] width 119 height 20
